Goal: Information Seeking & Learning: Learn about a topic

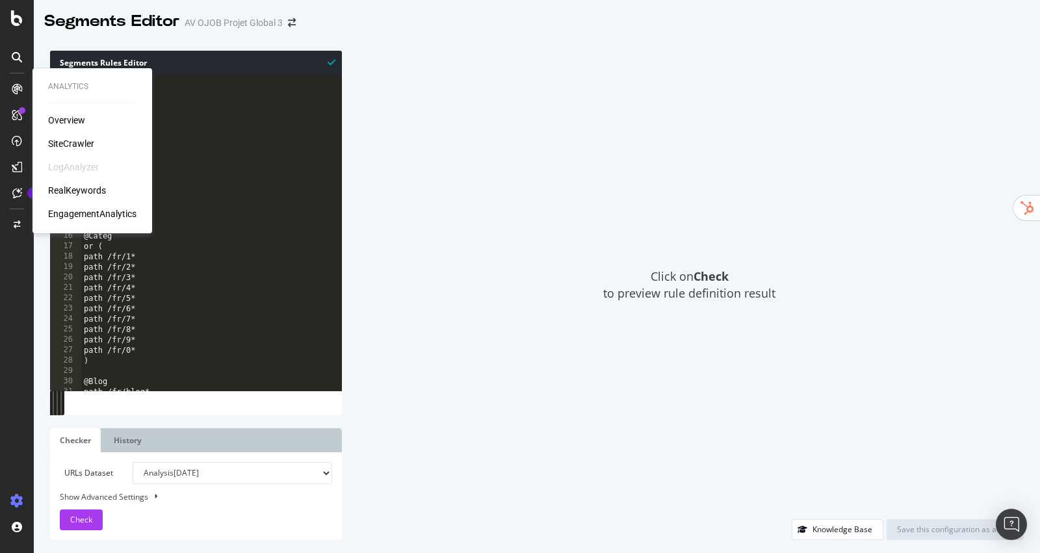
click at [71, 140] on div "SiteCrawler" at bounding box center [71, 143] width 46 height 13
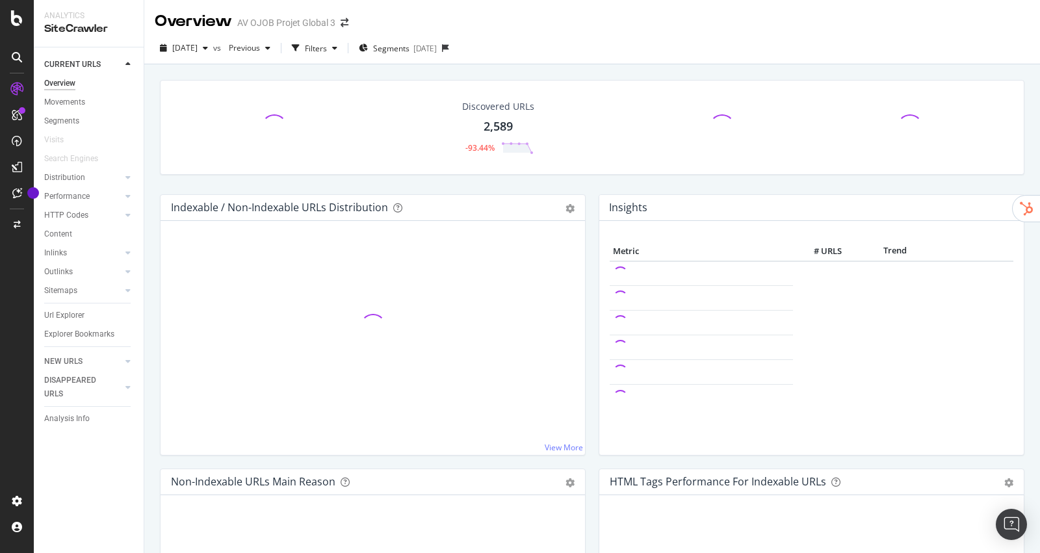
click at [6, 553] on icon "close toast" at bounding box center [3, 561] width 6 height 16
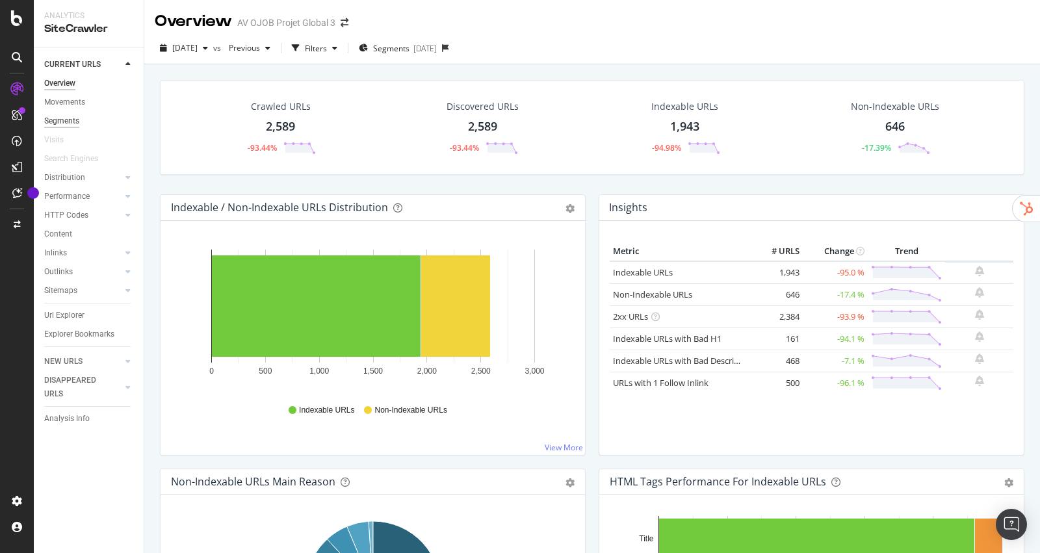
click at [72, 122] on div "Segments" at bounding box center [61, 121] width 35 height 14
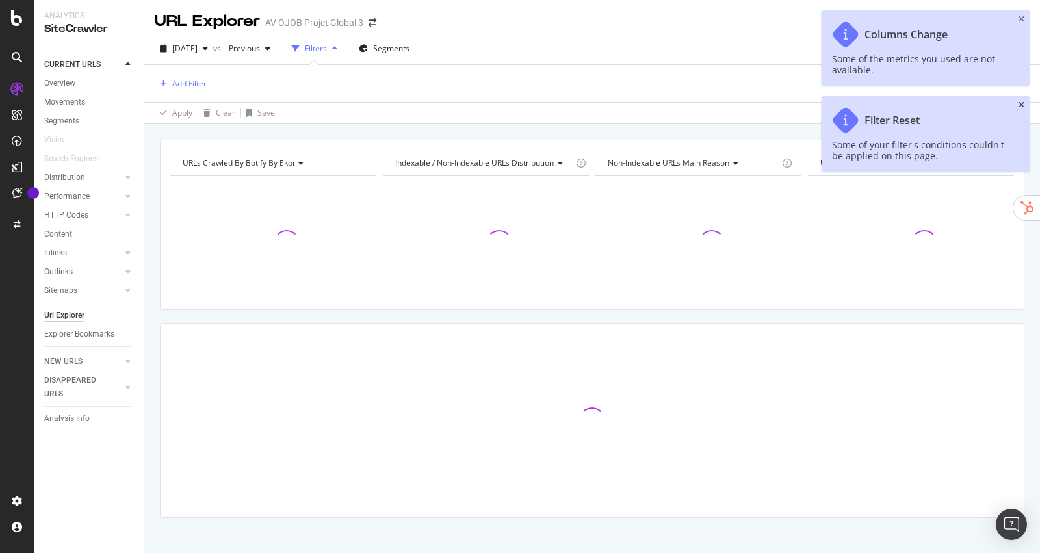
click at [1020, 109] on icon "close toast" at bounding box center [1022, 105] width 6 height 8
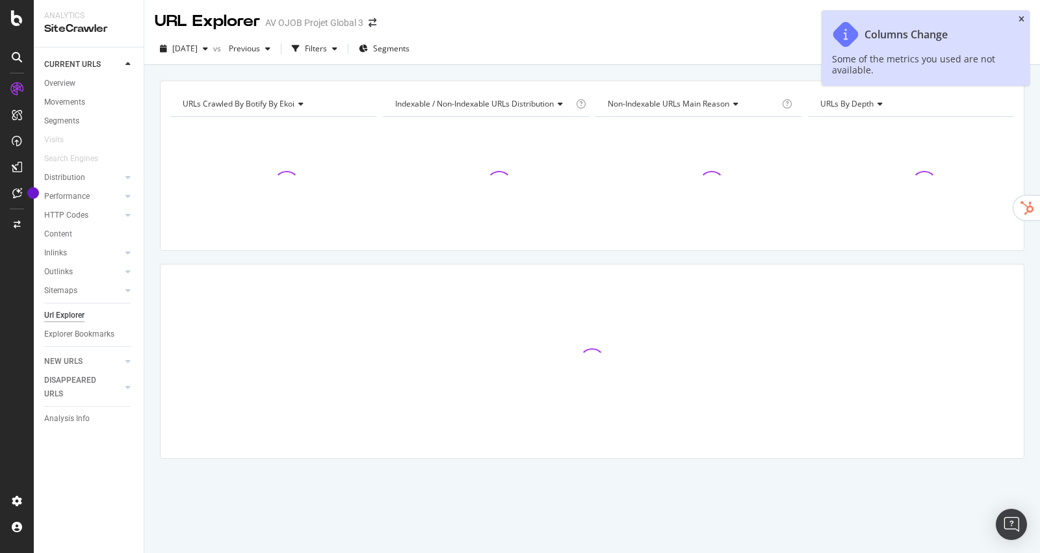
click at [1019, 18] on icon "close toast" at bounding box center [1022, 20] width 6 height 8
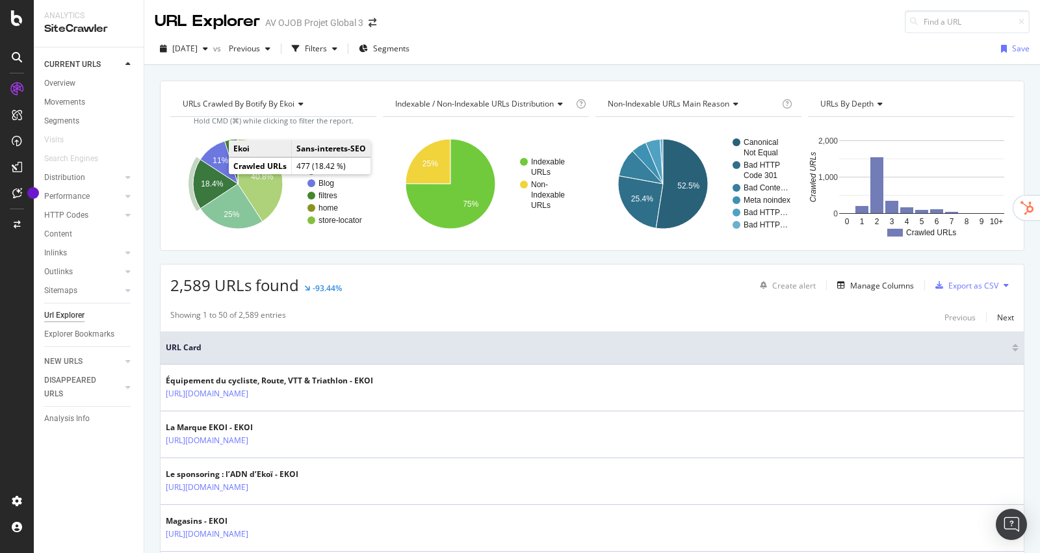
click at [207, 179] on text "18.4%" at bounding box center [212, 183] width 22 height 9
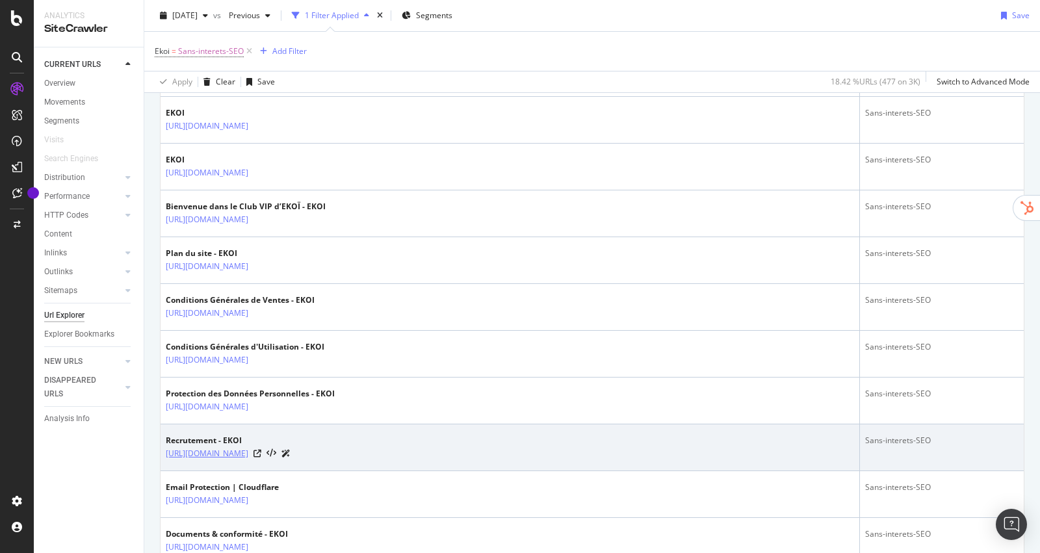
scroll to position [902, 0]
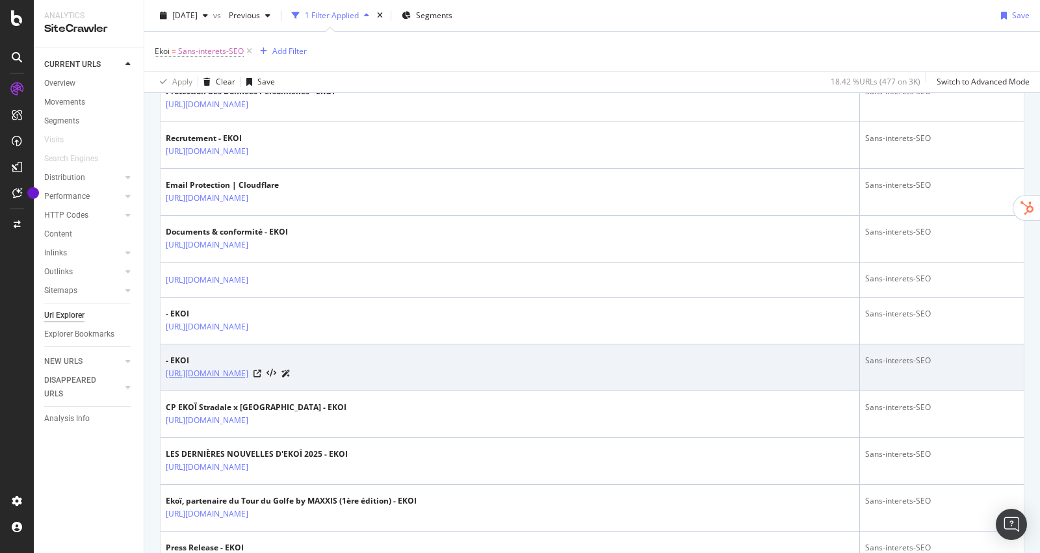
click at [248, 370] on link "https://www.ekoi.fr/fr/content/category/33-Contenus-presse" at bounding box center [207, 373] width 83 height 13
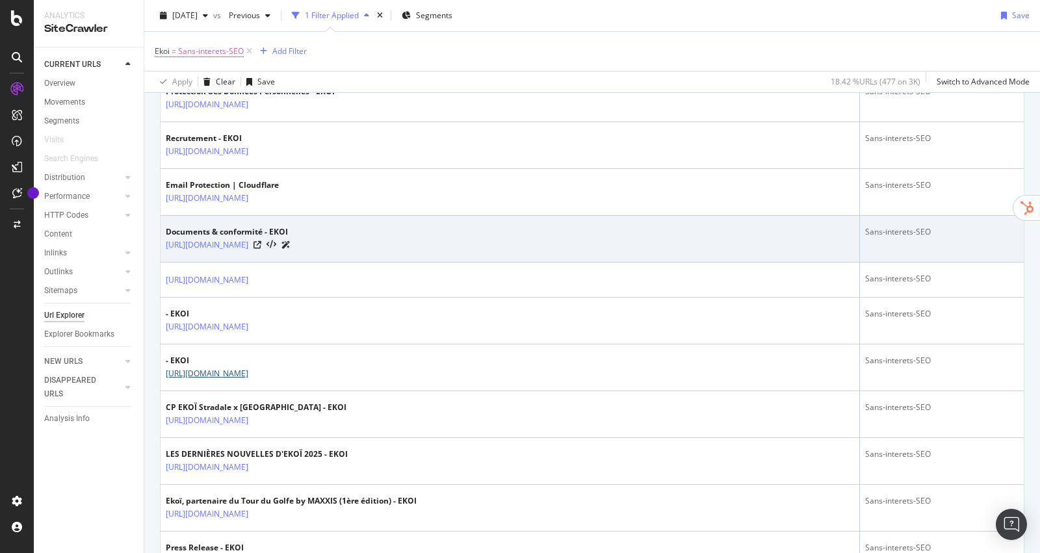
scroll to position [0, 0]
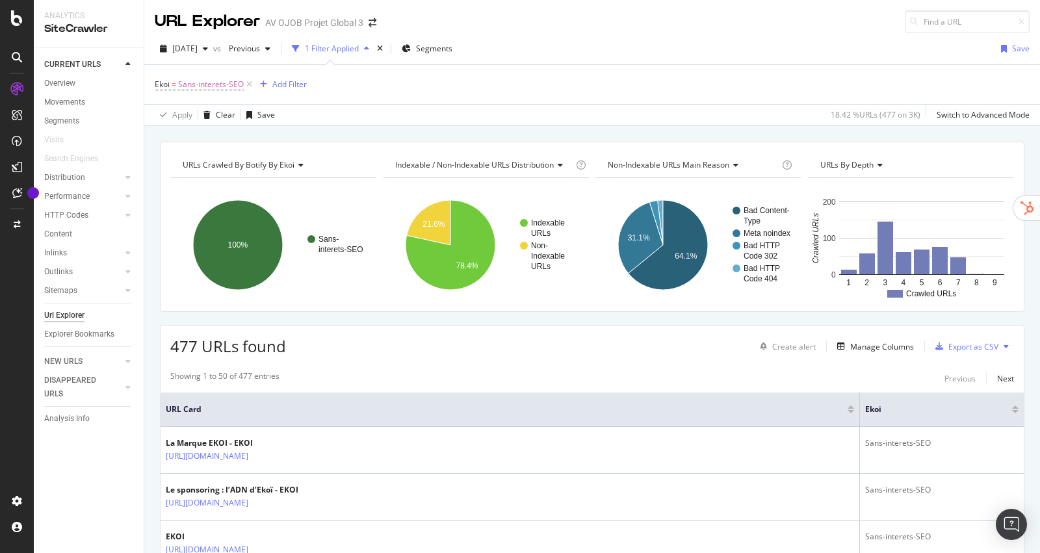
click at [852, 410] on div at bounding box center [851, 411] width 7 height 3
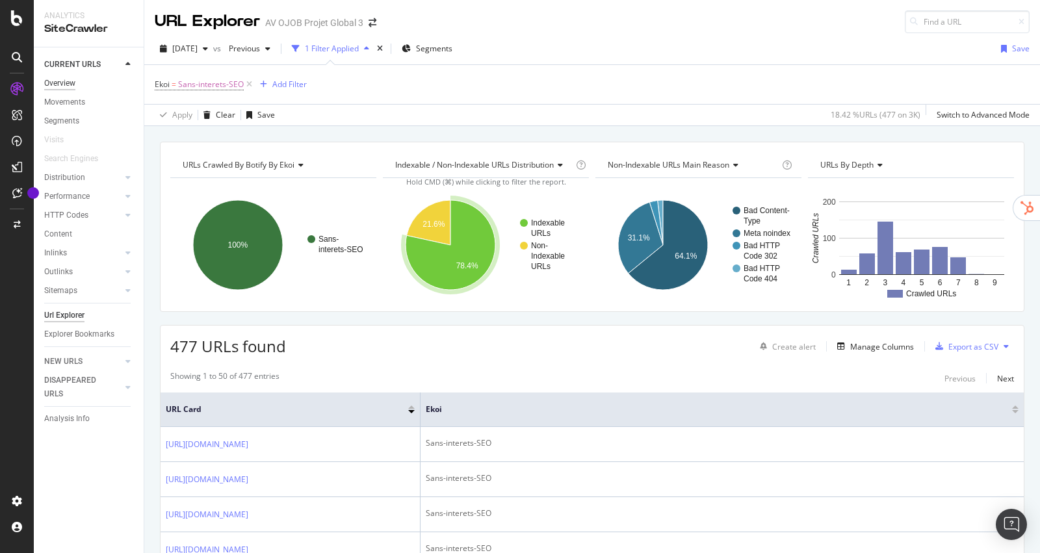
click at [66, 85] on div "Overview" at bounding box center [59, 84] width 31 height 14
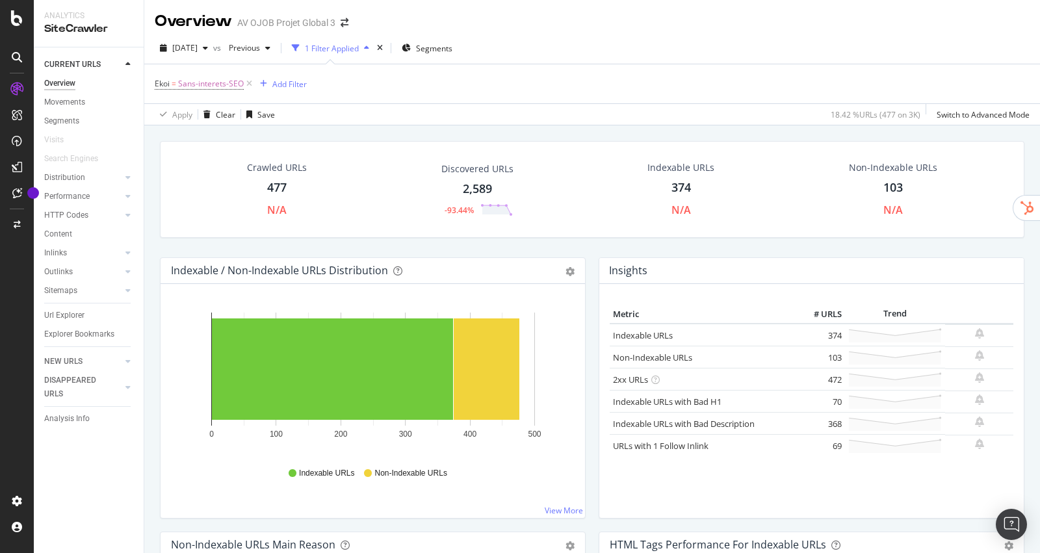
click at [246, 85] on icon at bounding box center [249, 83] width 11 height 13
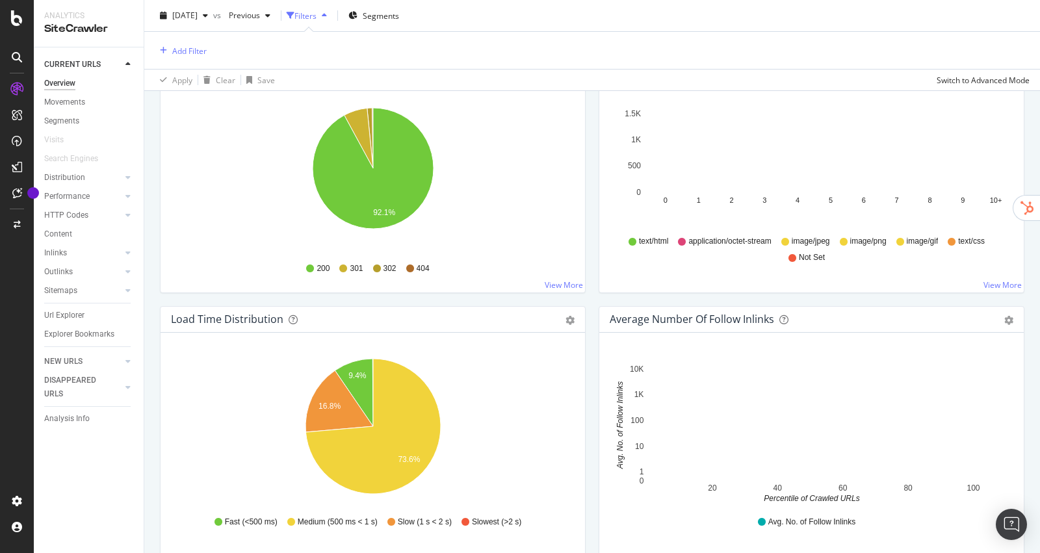
scroll to position [611, 0]
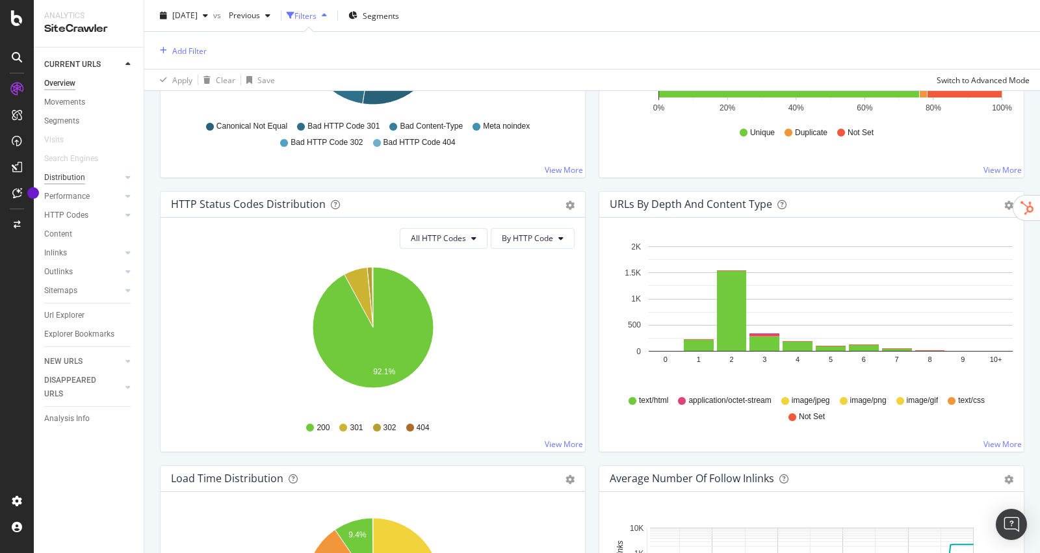
click at [80, 173] on div "Distribution" at bounding box center [64, 178] width 41 height 14
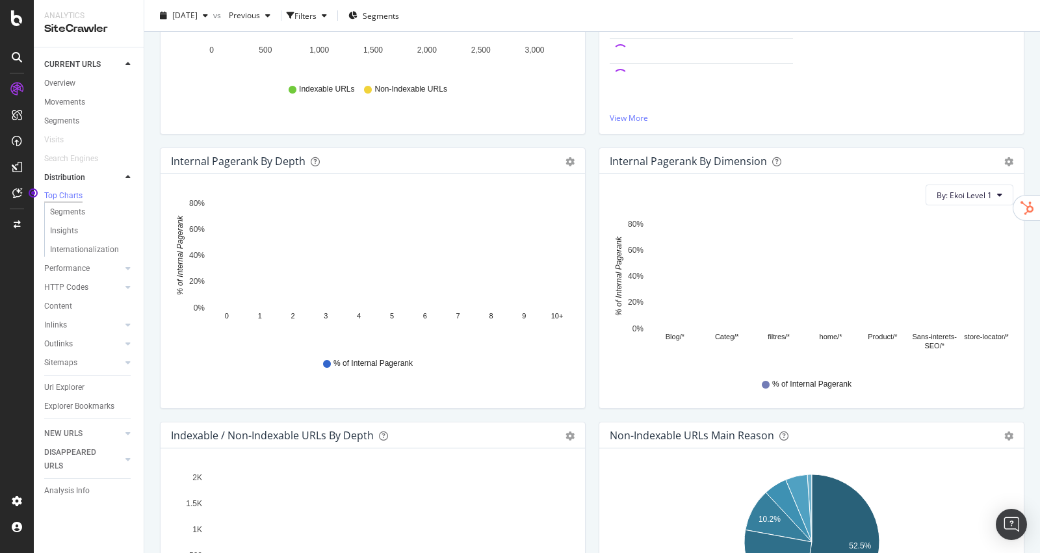
scroll to position [90, 0]
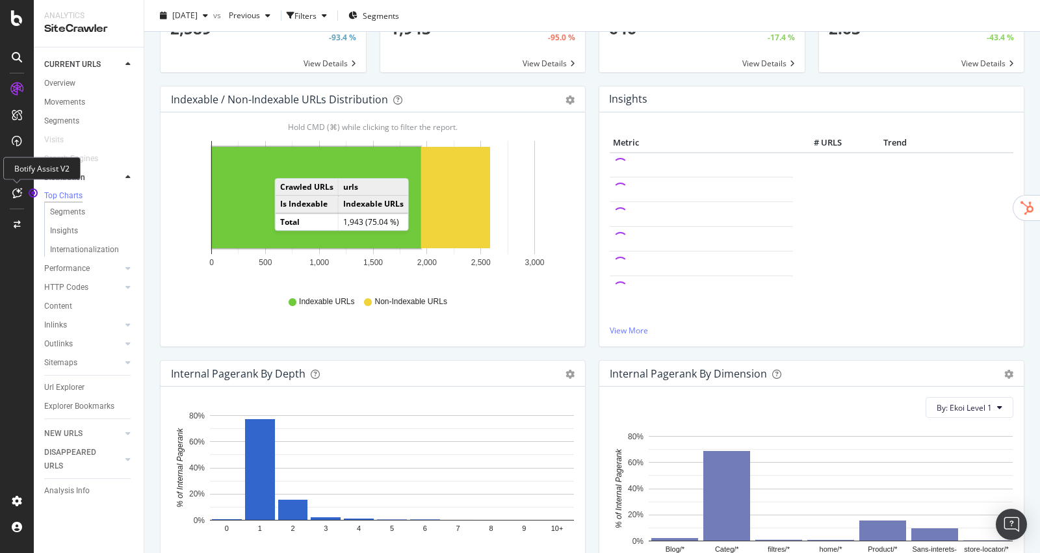
click at [17, 196] on icon at bounding box center [17, 193] width 10 height 10
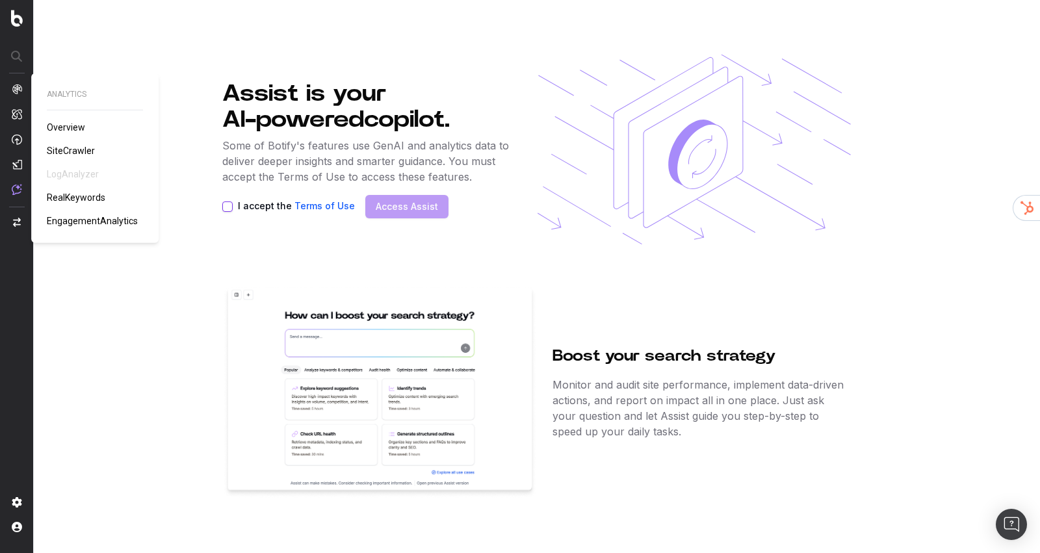
click at [68, 153] on span "SiteCrawler" at bounding box center [71, 151] width 48 height 10
